Goal: Communication & Community: Answer question/provide support

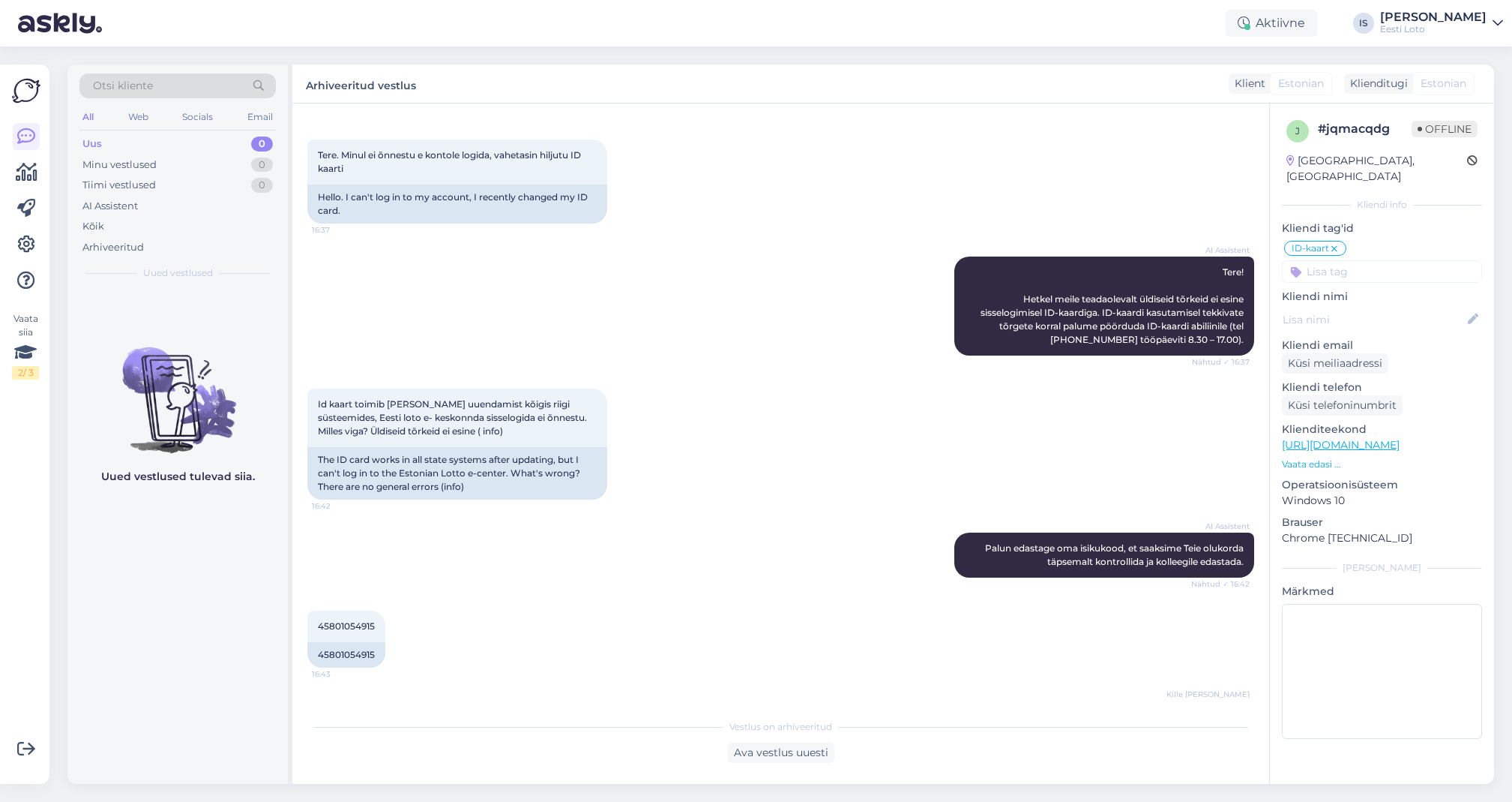
scroll to position [204, 0]
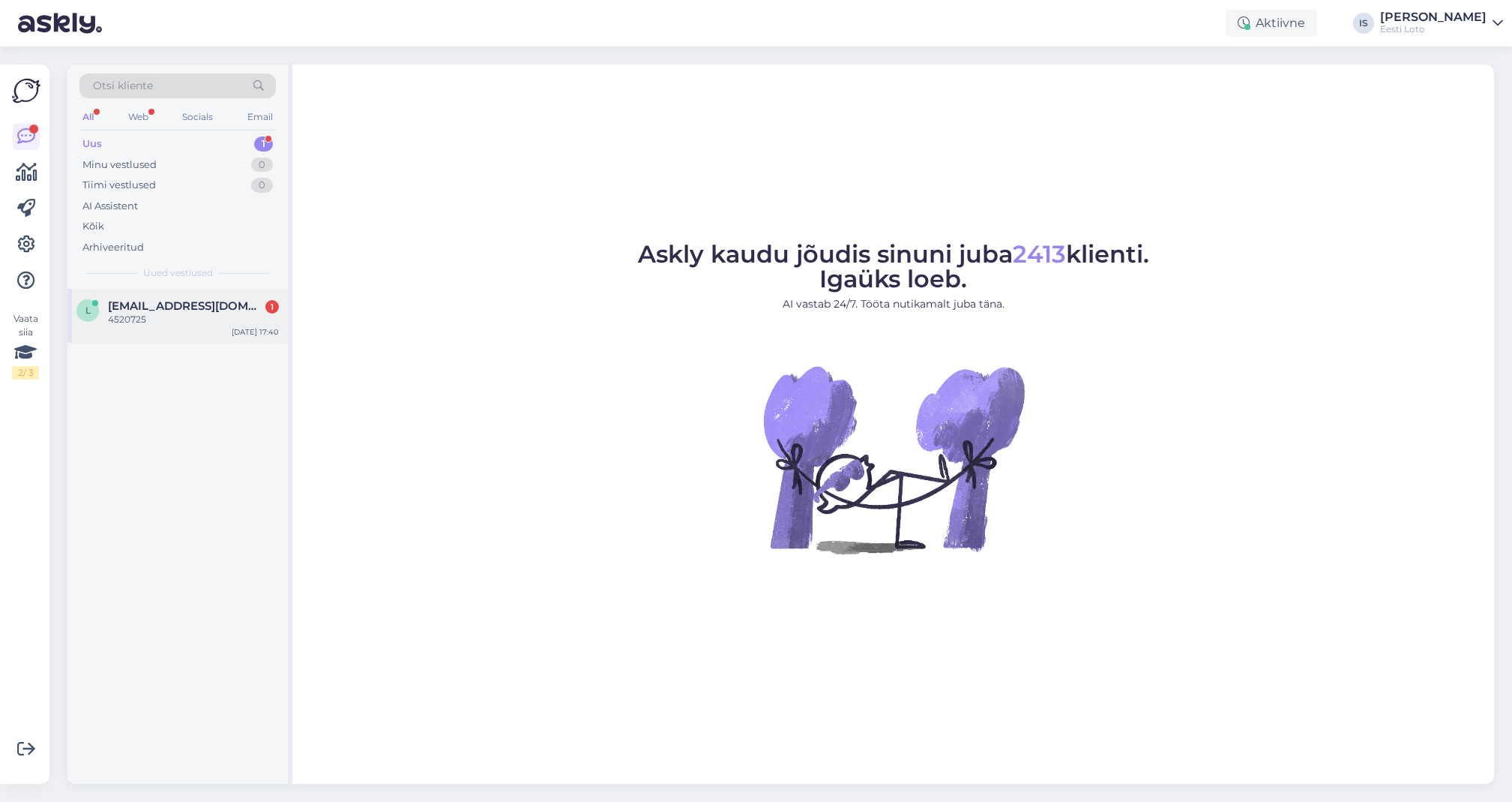
click at [134, 313] on div "4520725" at bounding box center [193, 319] width 171 height 13
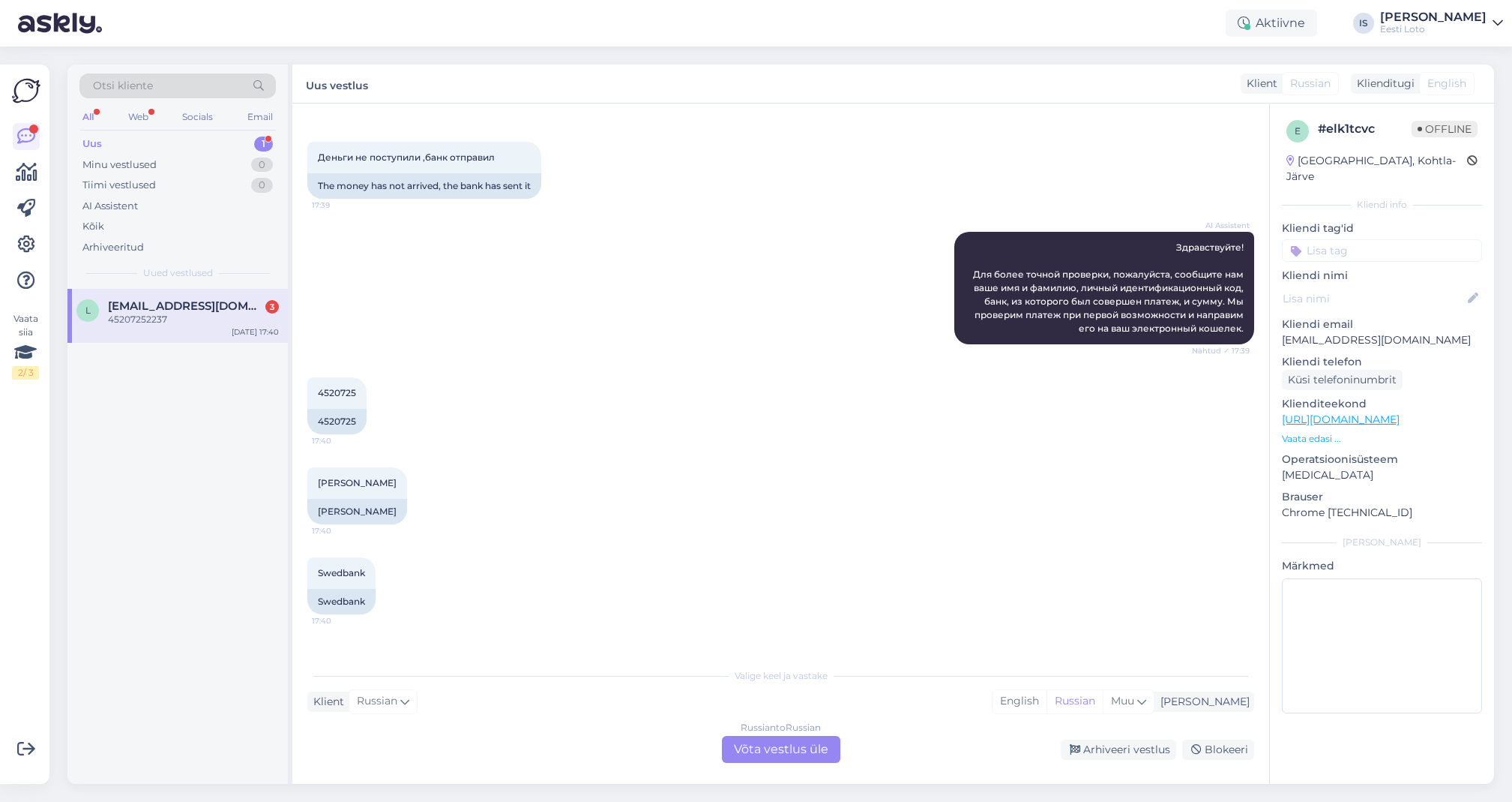
scroll to position [130, 0]
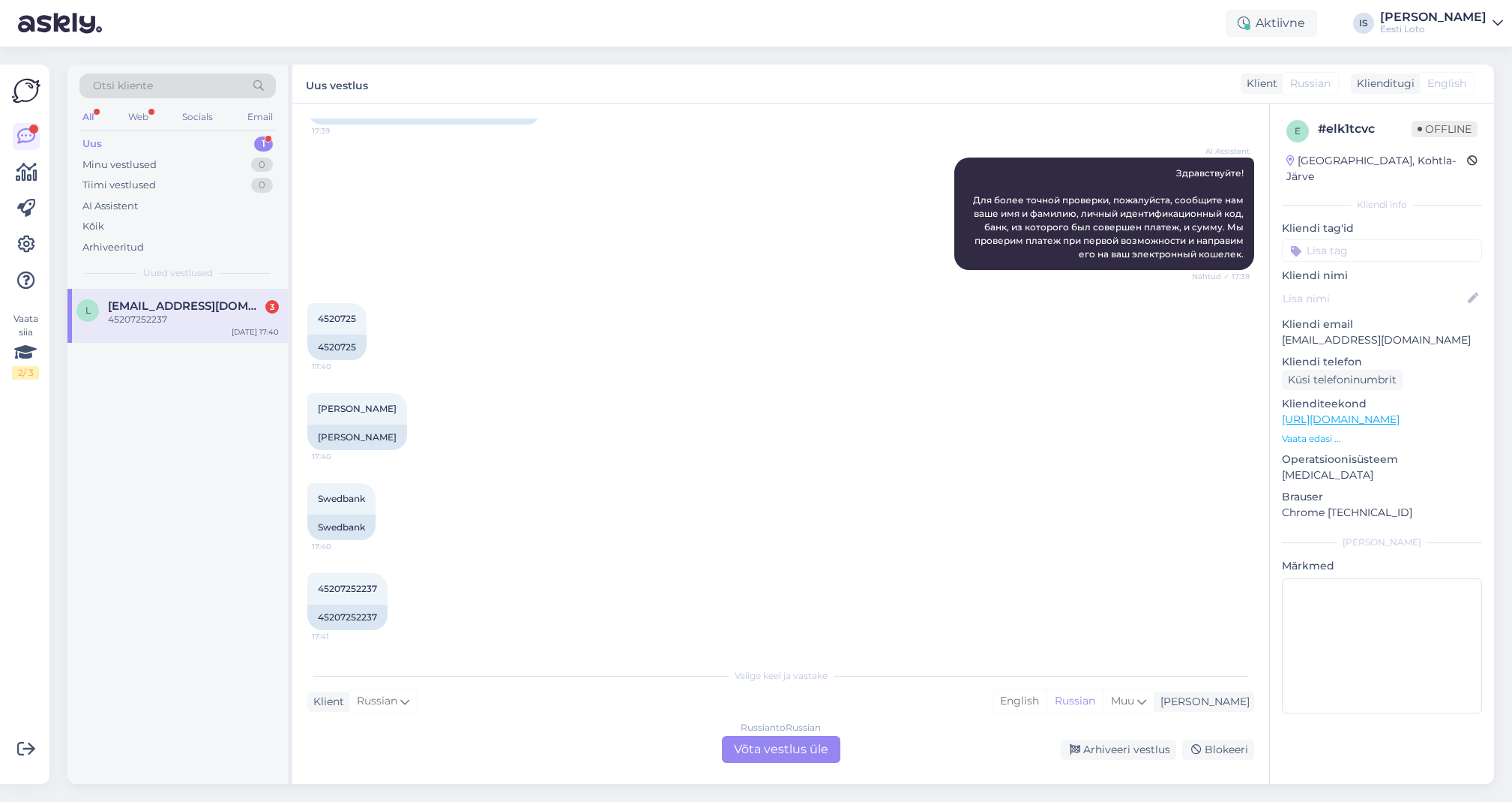
click at [1428, 240] on input at bounding box center [1382, 250] width 200 height 22
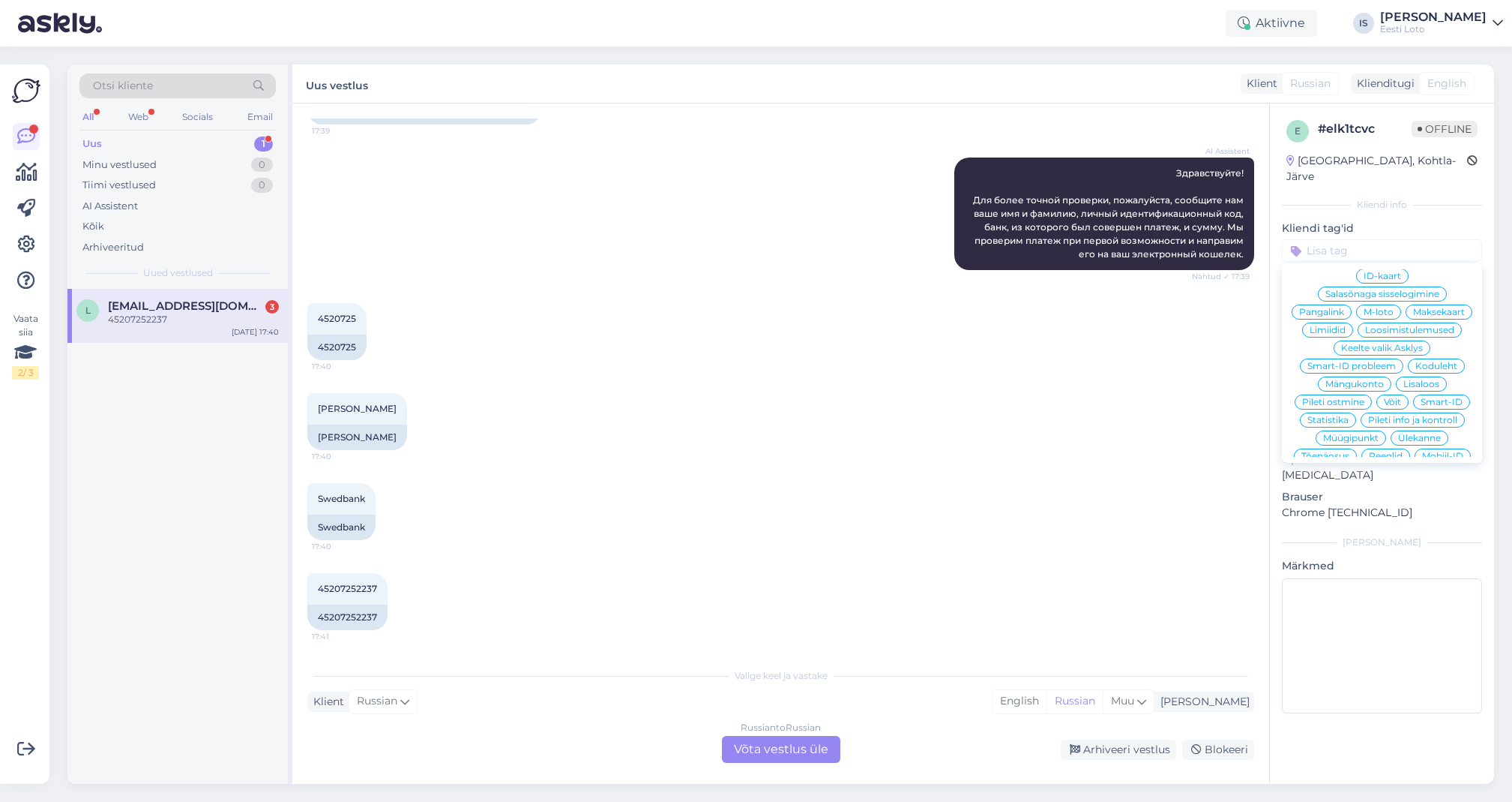
scroll to position [323, 0]
click at [1397, 449] on span "E-rahakott" at bounding box center [1383, 453] width 49 height 9
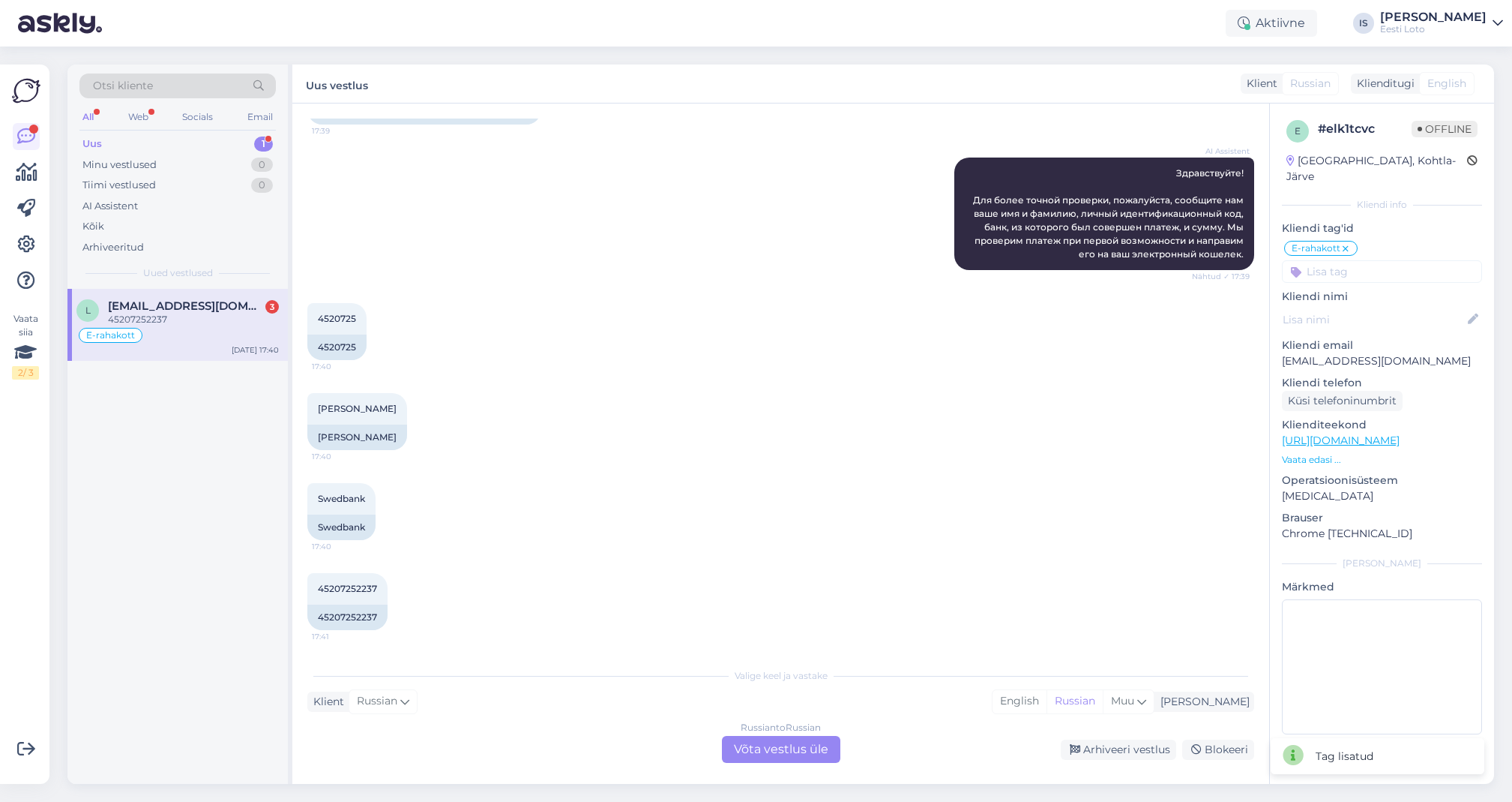
click at [790, 263] on div "Vestlus algas [DATE] Деньги не поступили ,банк отправил 17:39 The money has not…" at bounding box center [787, 383] width 961 height 528
click at [1107, 747] on div "Arhiveeri vestlus" at bounding box center [1118, 750] width 115 height 20
